Goal: Transaction & Acquisition: Subscribe to service/newsletter

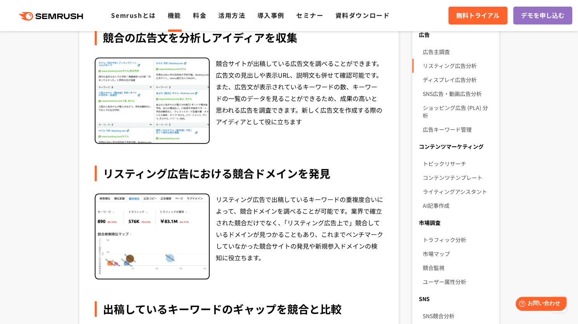
scroll to position [272, 0]
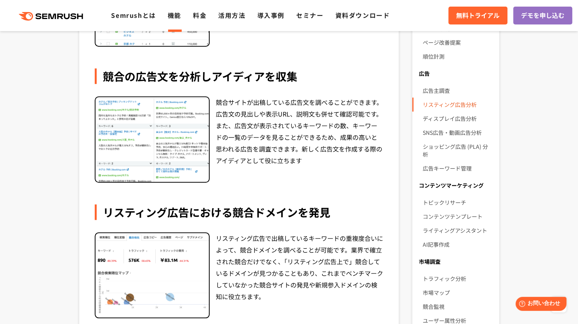
click at [447, 101] on link "リスティング広告分析" at bounding box center [458, 104] width 70 height 14
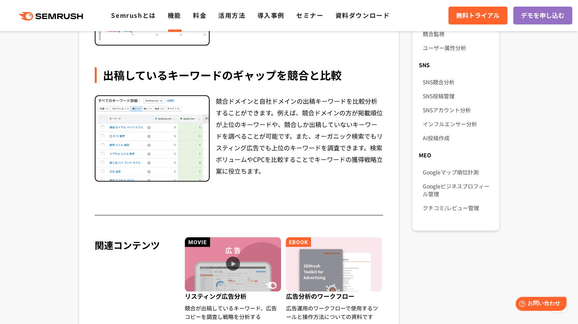
scroll to position [544, 0]
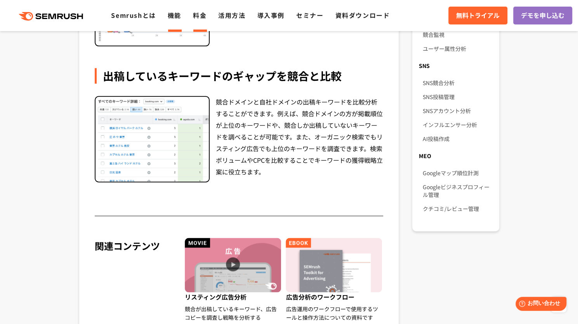
click at [199, 15] on link "料金" at bounding box center [200, 14] width 14 height 9
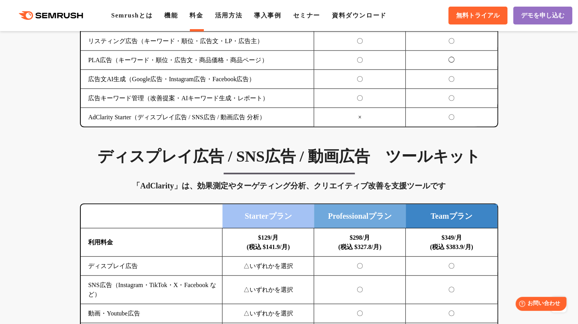
scroll to position [893, 0]
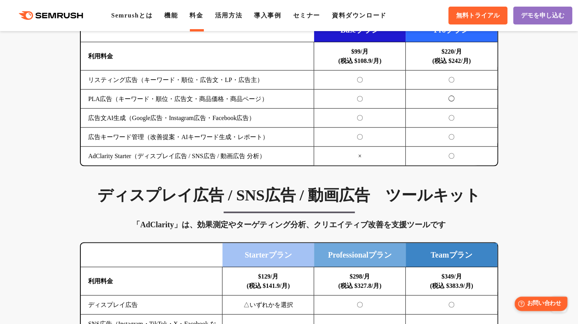
click at [529, 305] on span "お問い合わせ" at bounding box center [544, 303] width 34 height 7
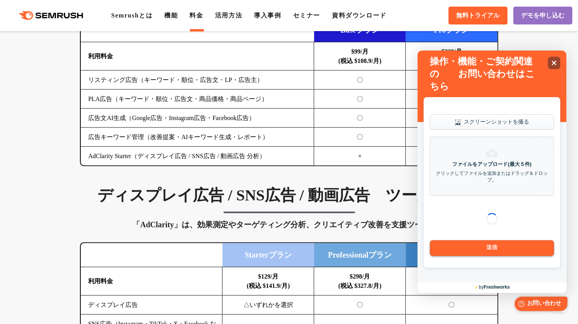
scroll to position [0, 0]
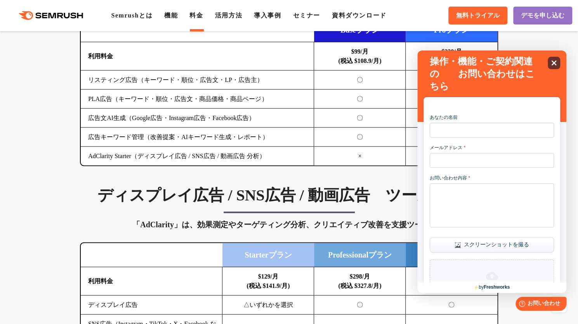
click at [550, 63] on div "Close" at bounding box center [554, 63] width 12 height 12
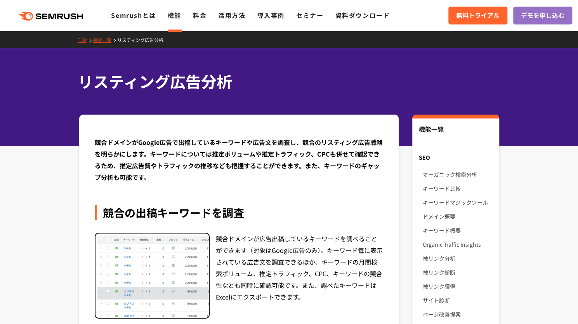
click at [198, 21] on div ".cls {fill: #FF642D;} .cls {fill: #FF642D;} Semrushとは 機能 料金 活用方法 導入事例 セミナー 資料ダウ…" at bounding box center [289, 15] width 578 height 23
click at [200, 16] on link "料金" at bounding box center [200, 14] width 14 height 9
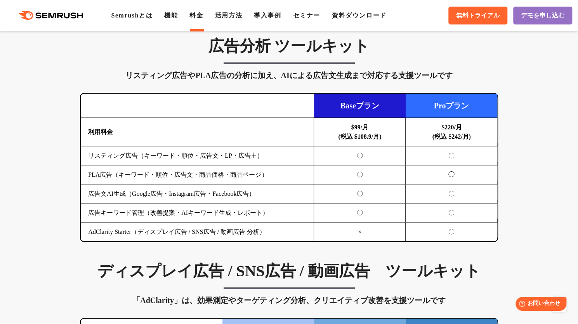
scroll to position [816, 0]
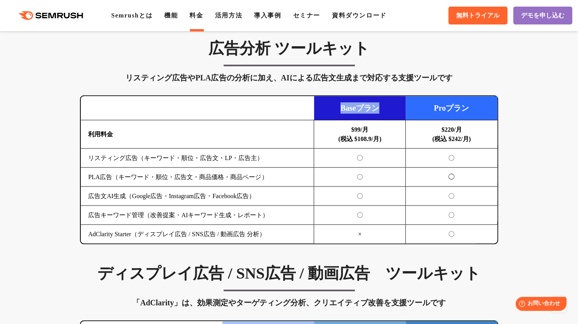
drag, startPoint x: 337, startPoint y: 102, endPoint x: 384, endPoint y: 107, distance: 46.9
click at [384, 107] on td "Baseプラン" at bounding box center [360, 108] width 92 height 24
